Goal: Obtain resource: Obtain resource

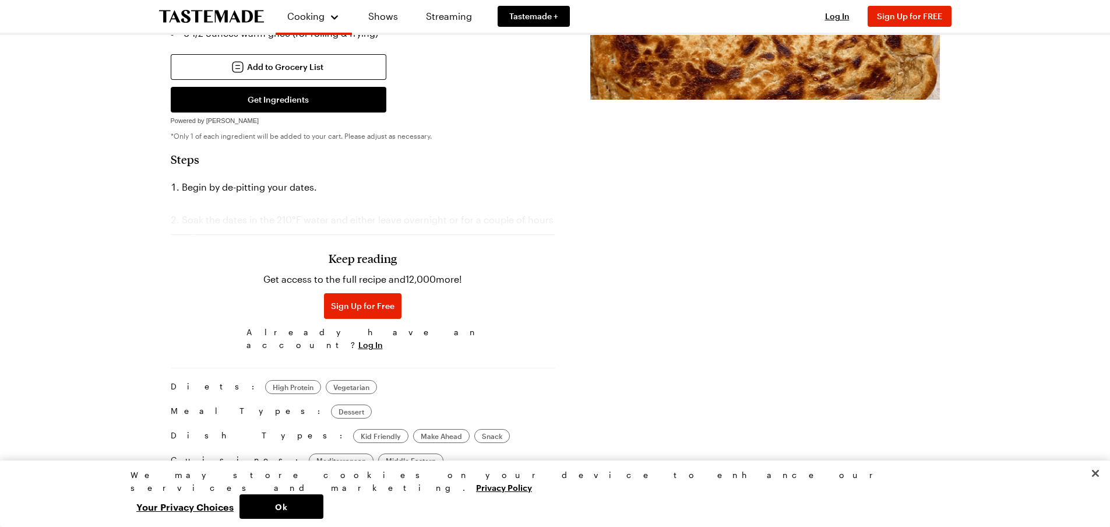
scroll to position [466, 0]
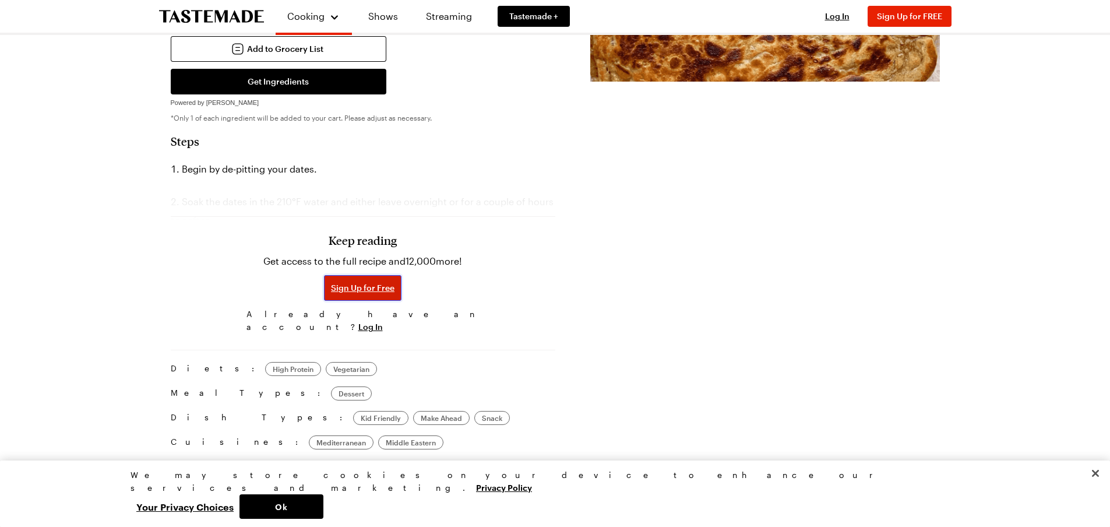
click at [342, 282] on span "Sign Up for Free" at bounding box center [363, 288] width 64 height 12
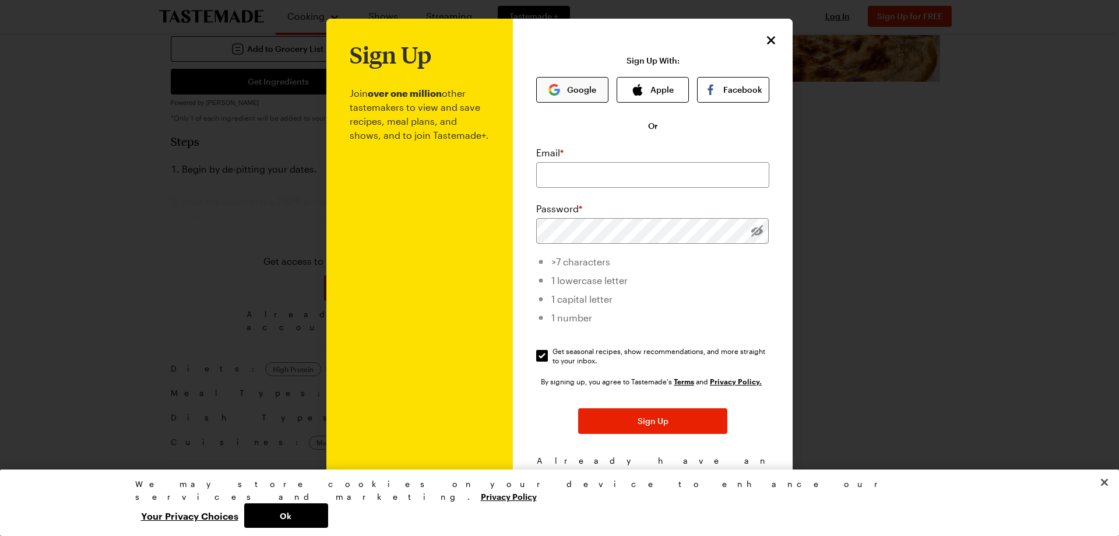
click at [571, 90] on button "Google" at bounding box center [572, 90] width 72 height 26
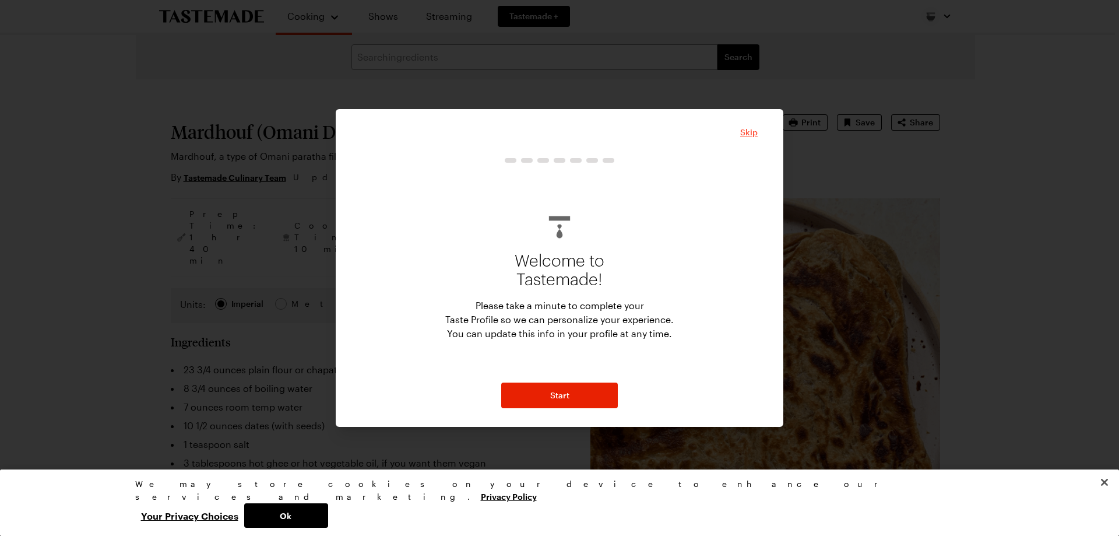
click at [743, 132] on span "Skip" at bounding box center [748, 132] width 17 height 12
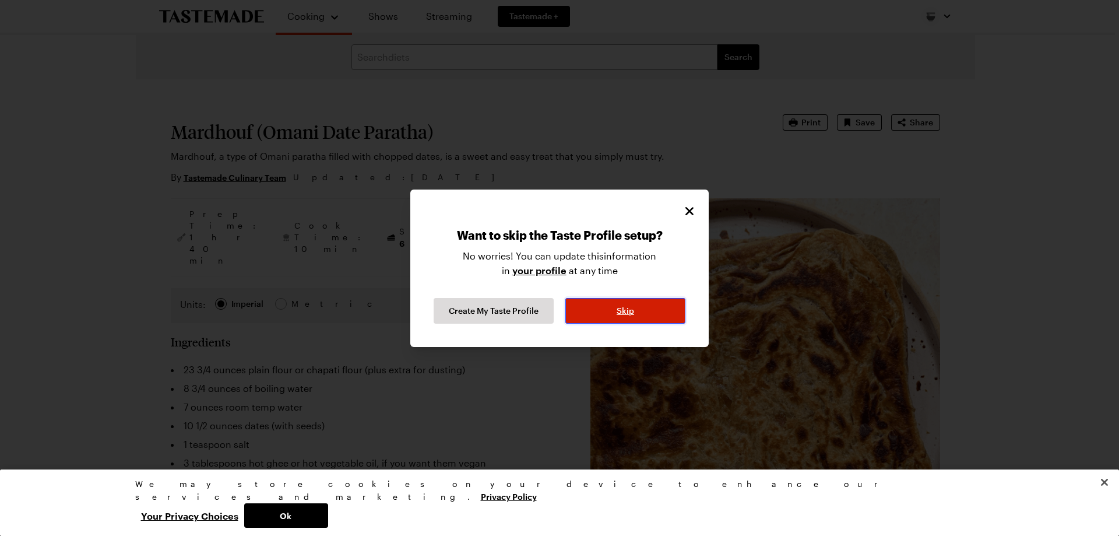
click at [606, 315] on button "Skip" at bounding box center [625, 311] width 120 height 26
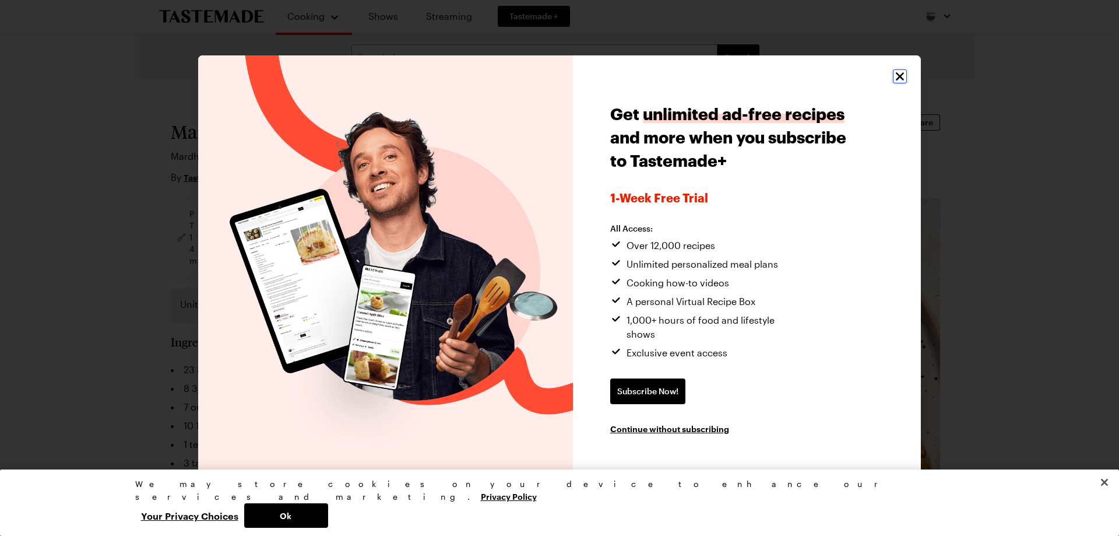
click at [898, 83] on icon "Close" at bounding box center [900, 76] width 14 height 14
type textarea "x"
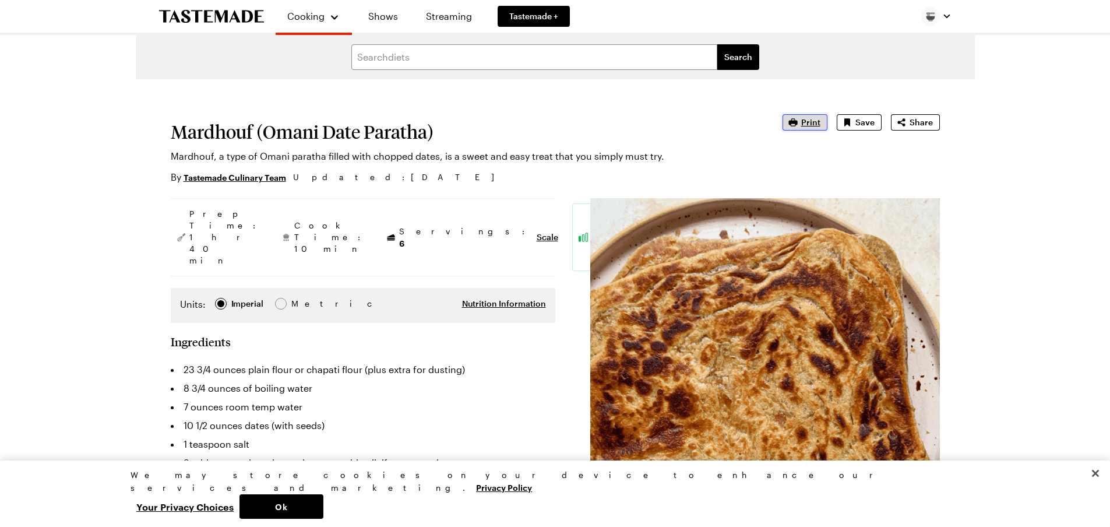
click at [813, 121] on span "Print" at bounding box center [810, 123] width 19 height 12
